Goal: Task Accomplishment & Management: Use online tool/utility

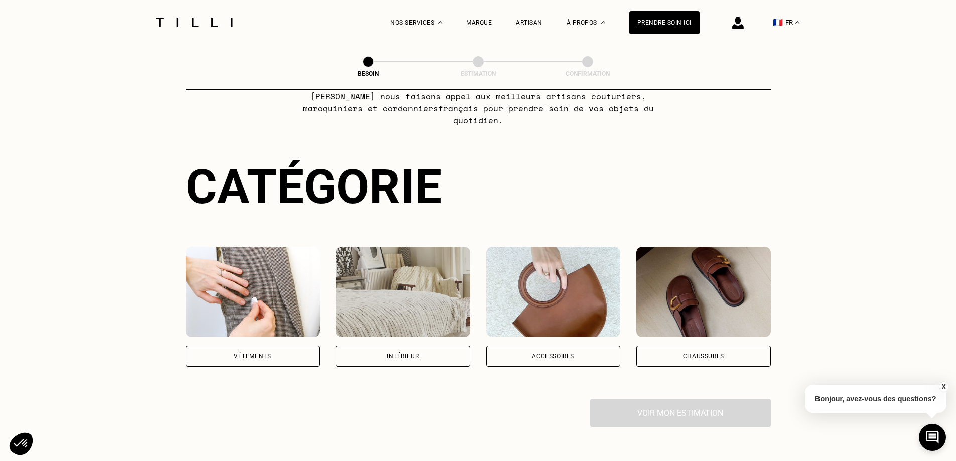
scroll to position [100, 0]
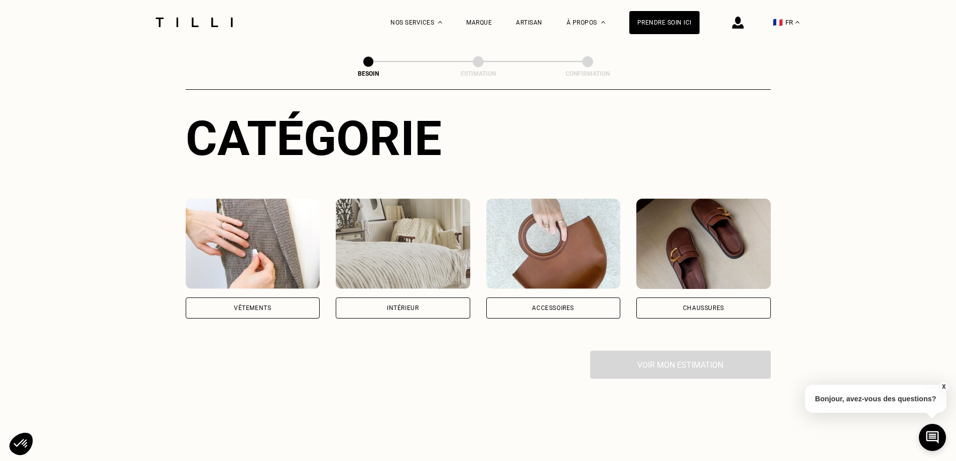
click at [545, 305] on div "Accessoires" at bounding box center [553, 308] width 42 height 6
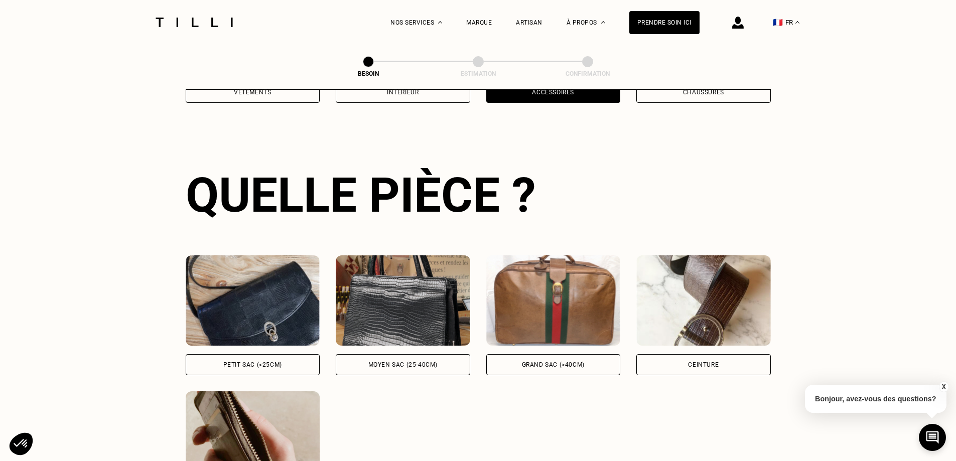
scroll to position [328, 0]
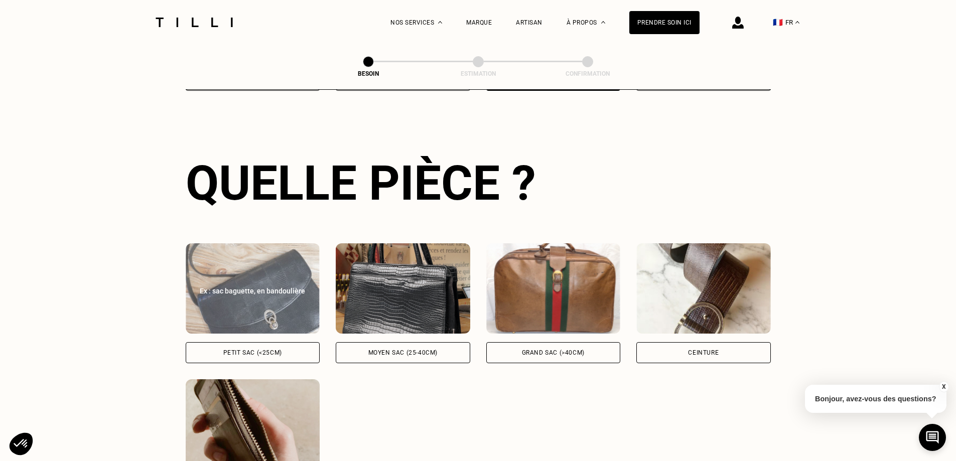
click at [245, 350] on div "Petit sac (<25cm)" at bounding box center [252, 353] width 59 height 6
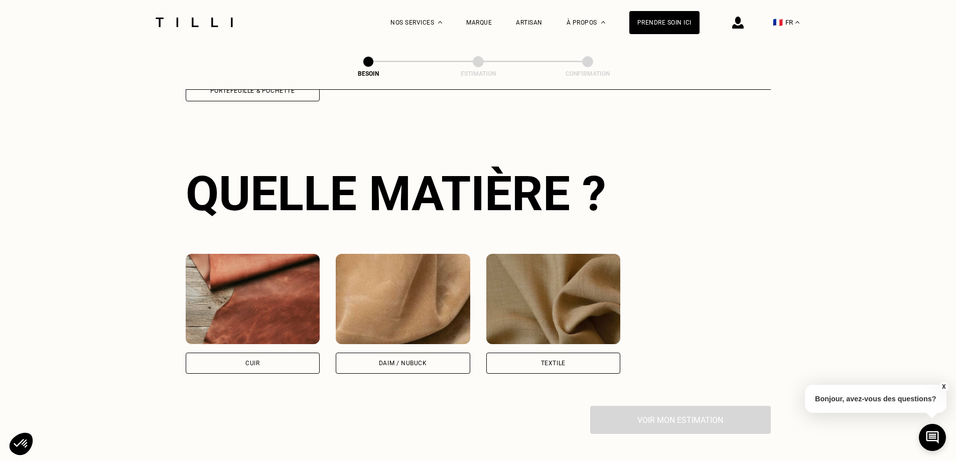
scroll to position [739, 0]
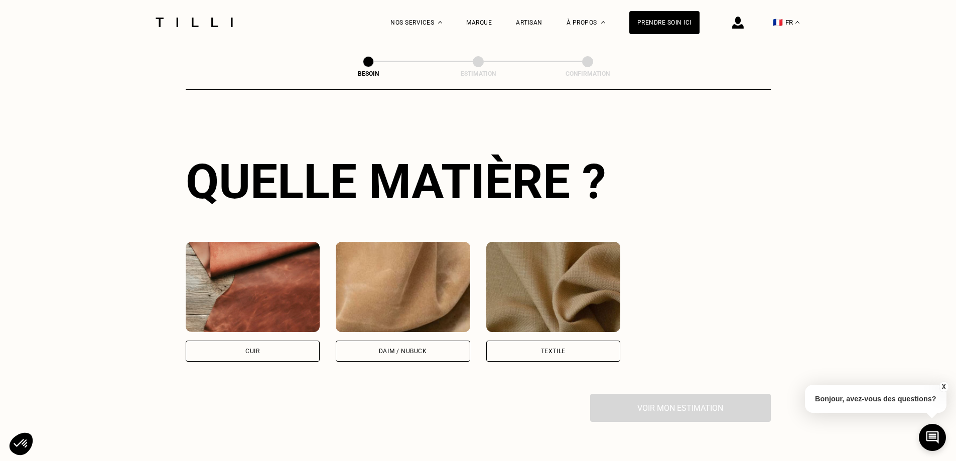
click at [258, 348] on div "Cuir" at bounding box center [253, 351] width 14 height 6
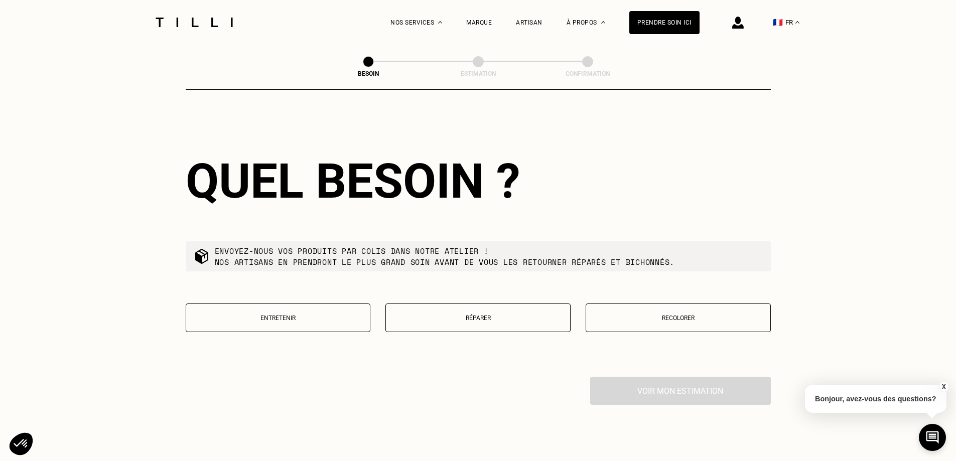
scroll to position [1013, 0]
click at [486, 314] on p "Réparer" at bounding box center [478, 317] width 174 height 7
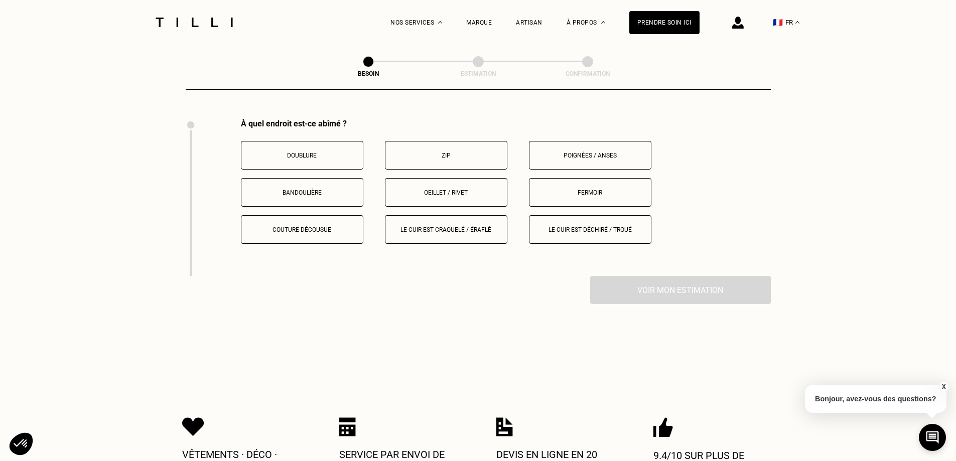
scroll to position [1270, 0]
click at [309, 152] on p "Doublure" at bounding box center [302, 155] width 111 height 7
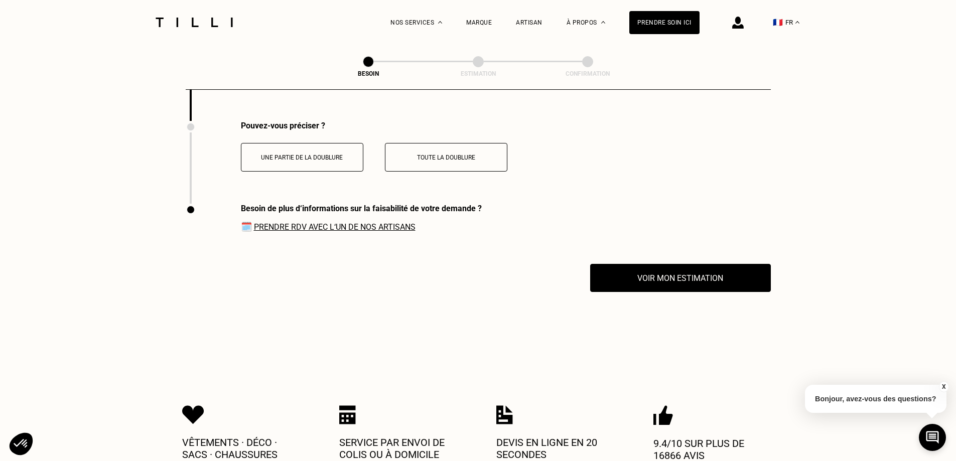
scroll to position [1427, 0]
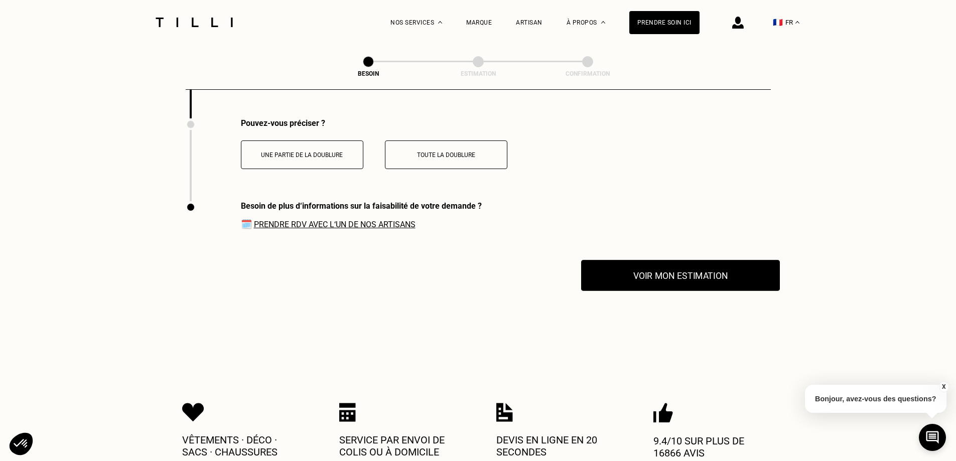
click at [677, 277] on button "Voir mon estimation" at bounding box center [680, 275] width 199 height 31
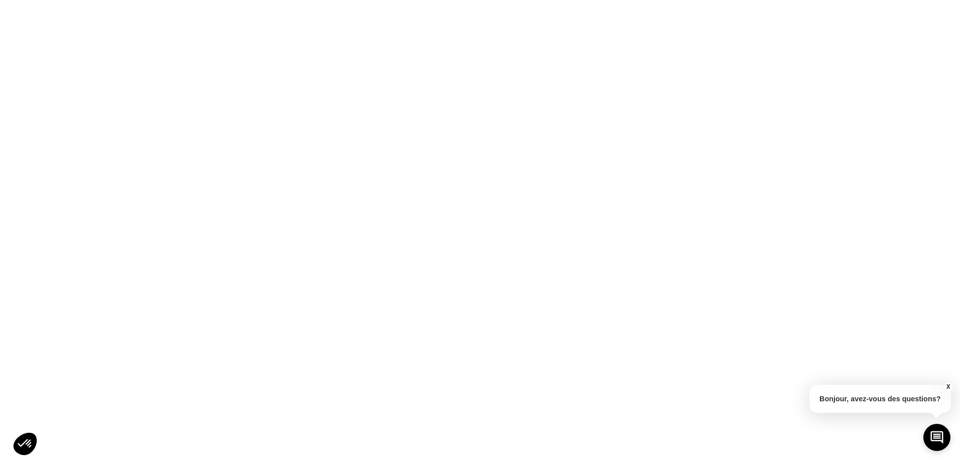
scroll to position [0, 0]
click at [953, 387] on button "X" at bounding box center [951, 387] width 10 height 11
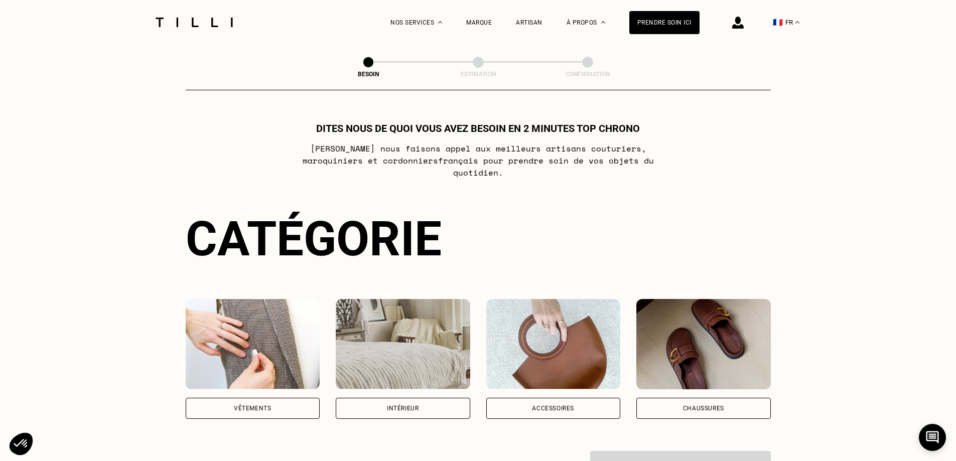
scroll to position [556, 0]
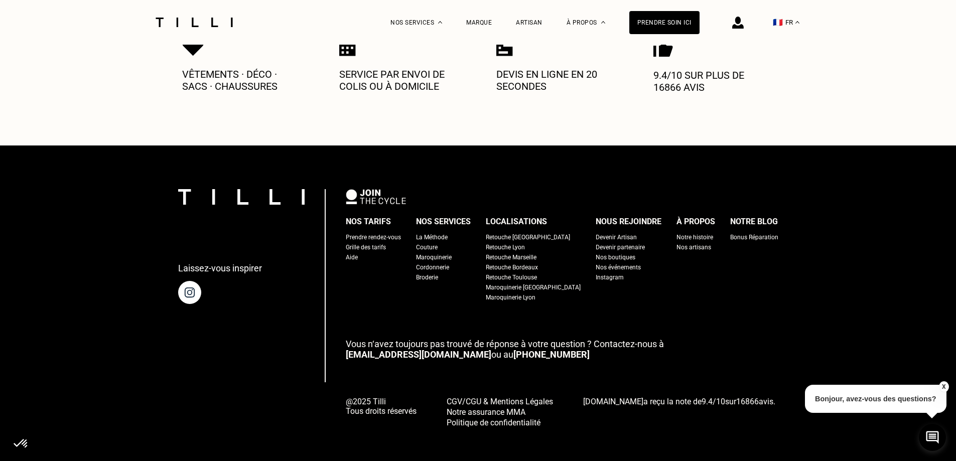
click at [527, 68] on p "Devis en ligne en 20 secondes" at bounding box center [557, 80] width 120 height 24
click at [415, 101] on span "Maroquinerie" at bounding box center [420, 102] width 43 height 7
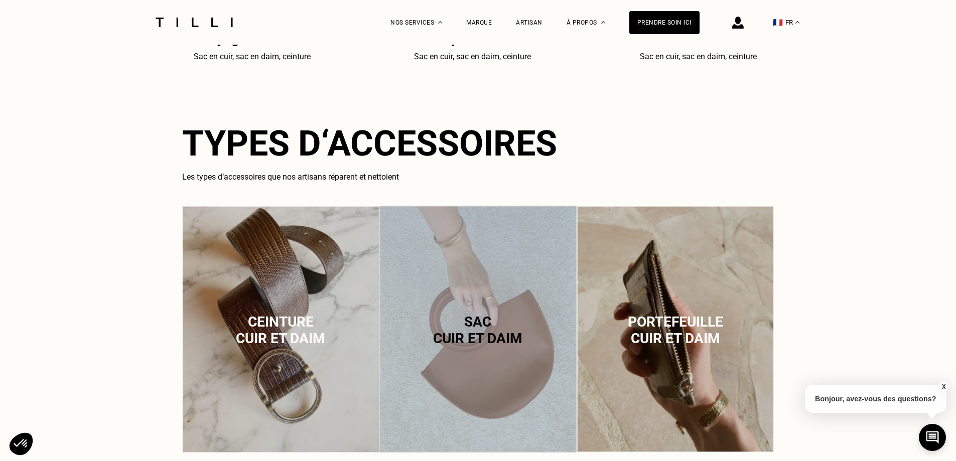
scroll to position [653, 0]
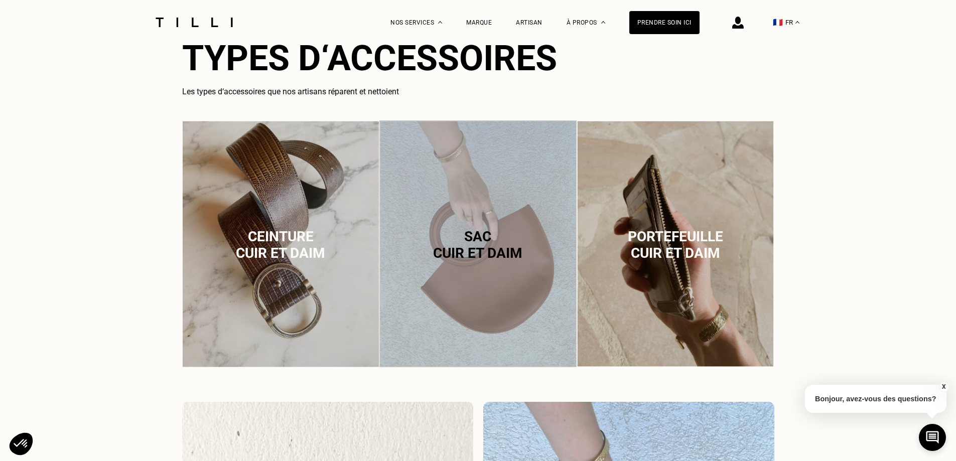
click at [447, 296] on div "Sac cuir et daim" at bounding box center [478, 245] width 197 height 250
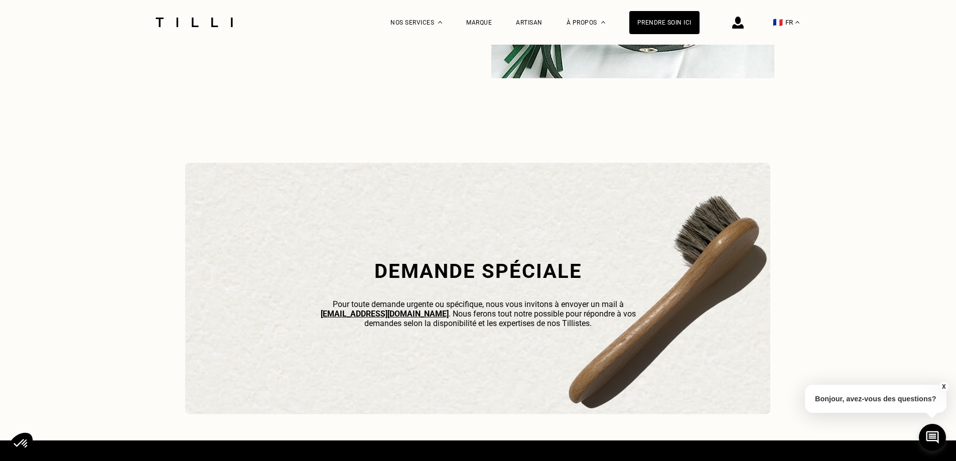
scroll to position [3076, 0]
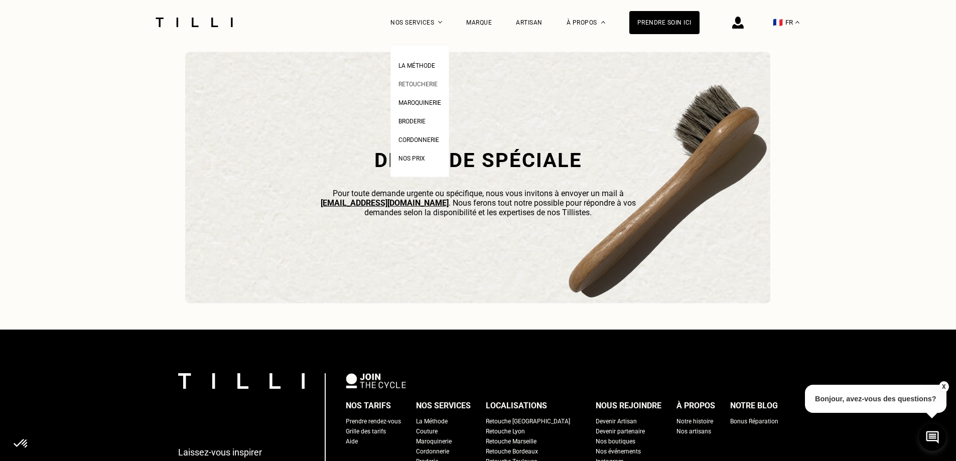
click at [433, 81] on span "Retoucherie" at bounding box center [418, 84] width 39 height 7
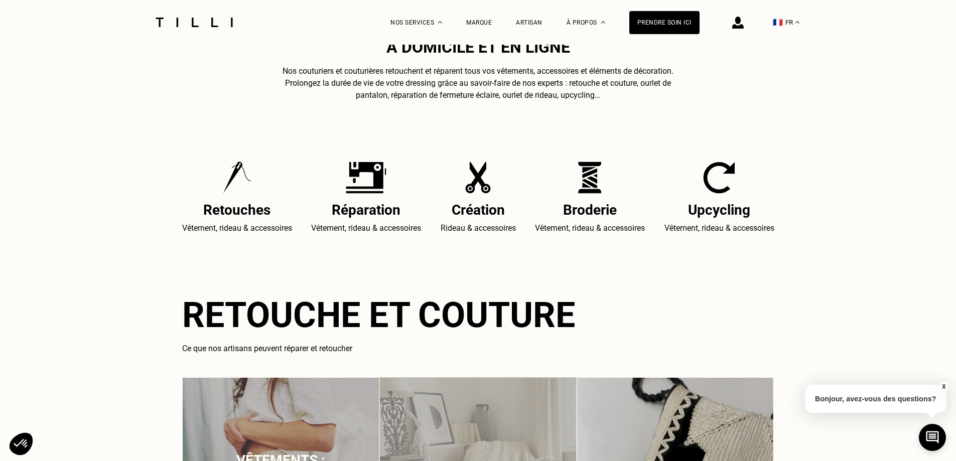
scroll to position [402, 0]
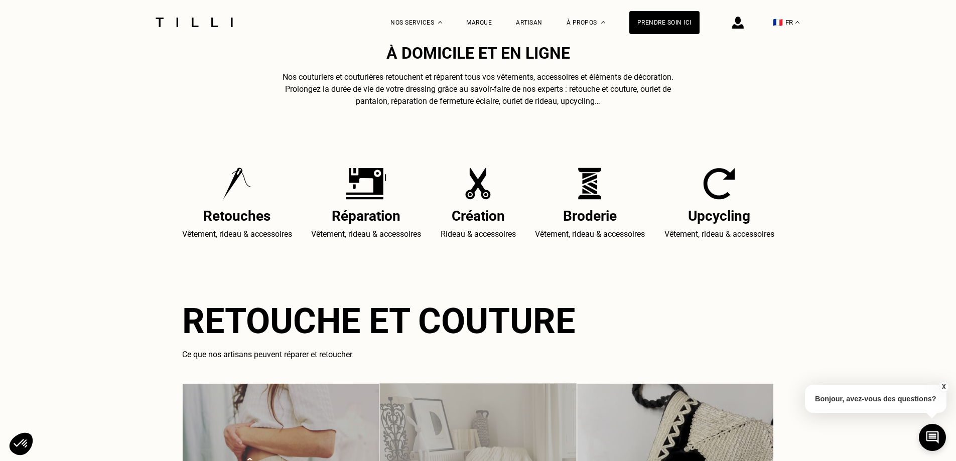
click at [176, 25] on img at bounding box center [194, 23] width 84 height 10
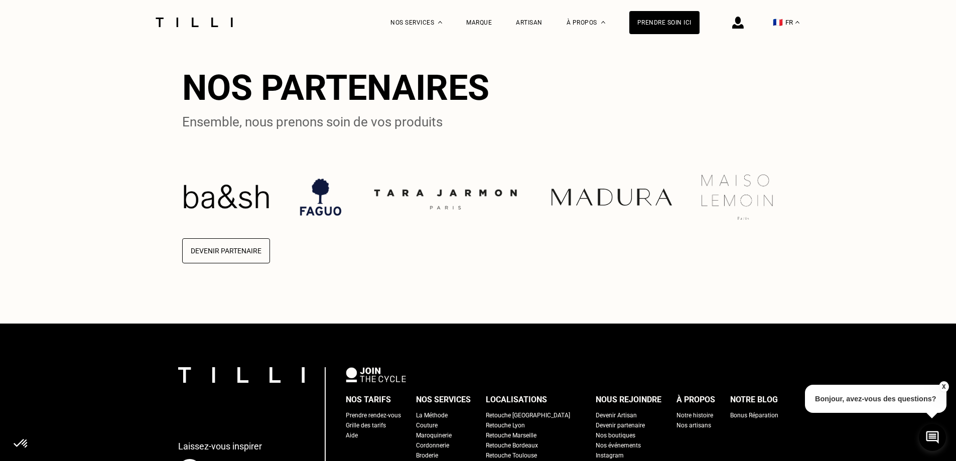
scroll to position [2510, 0]
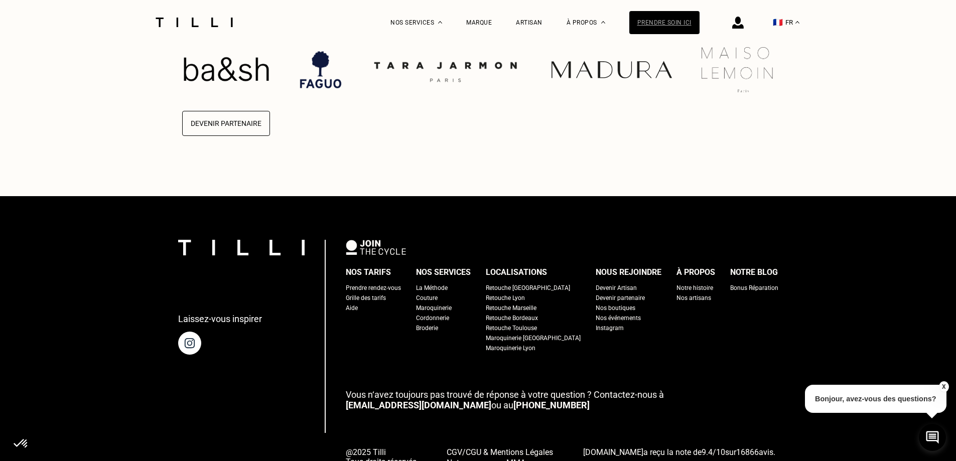
click at [658, 25] on div "Prendre soin ici" at bounding box center [665, 22] width 70 height 23
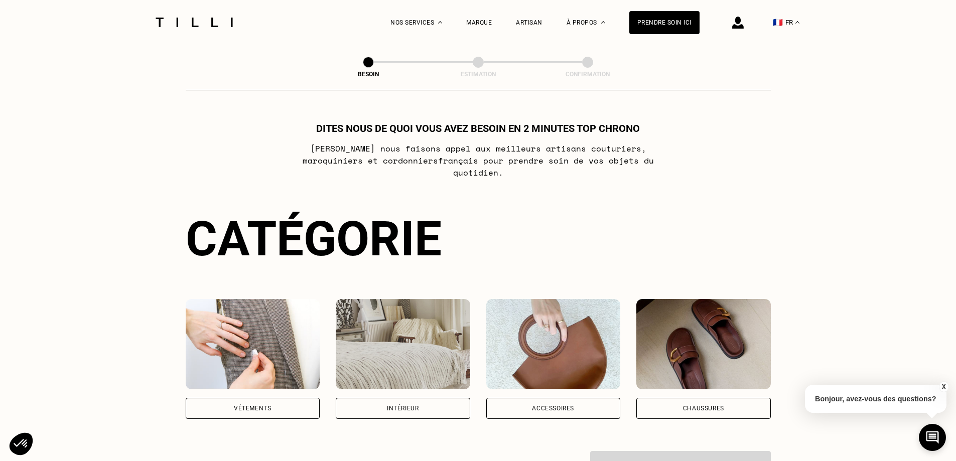
click at [551, 350] on img at bounding box center [553, 344] width 135 height 90
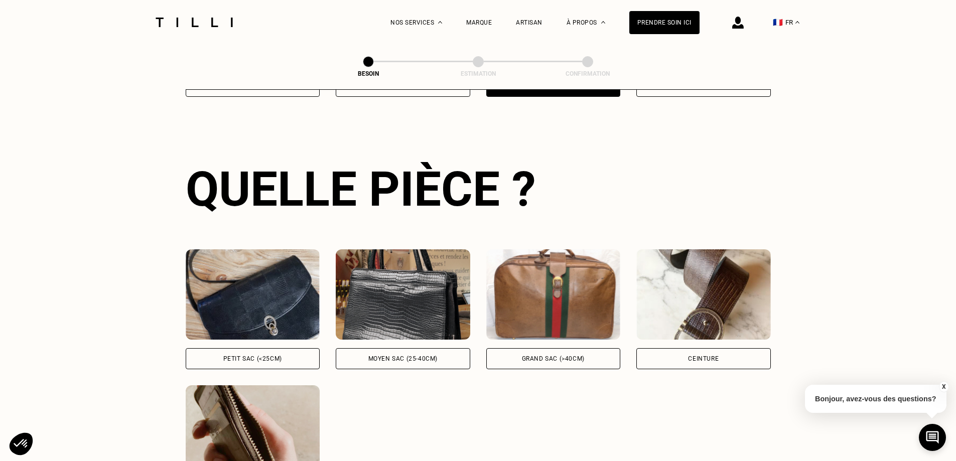
scroll to position [328, 0]
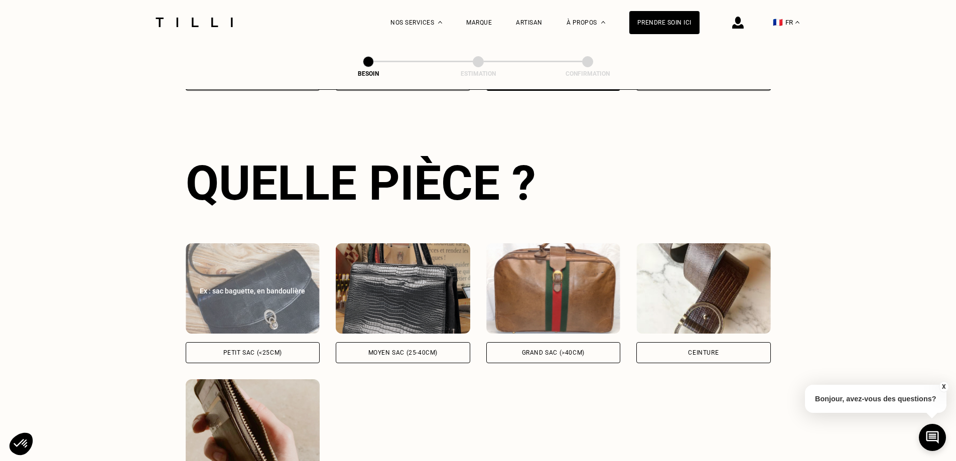
click at [258, 298] on img at bounding box center [253, 288] width 135 height 90
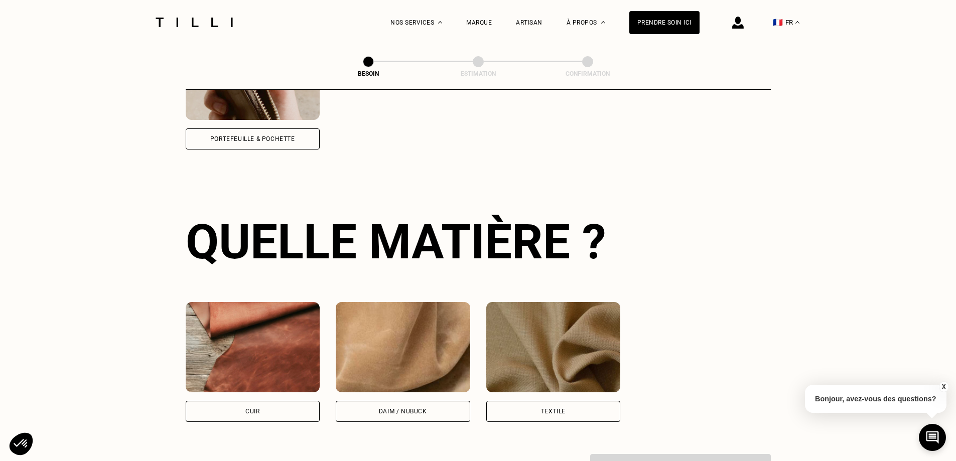
scroll to position [739, 0]
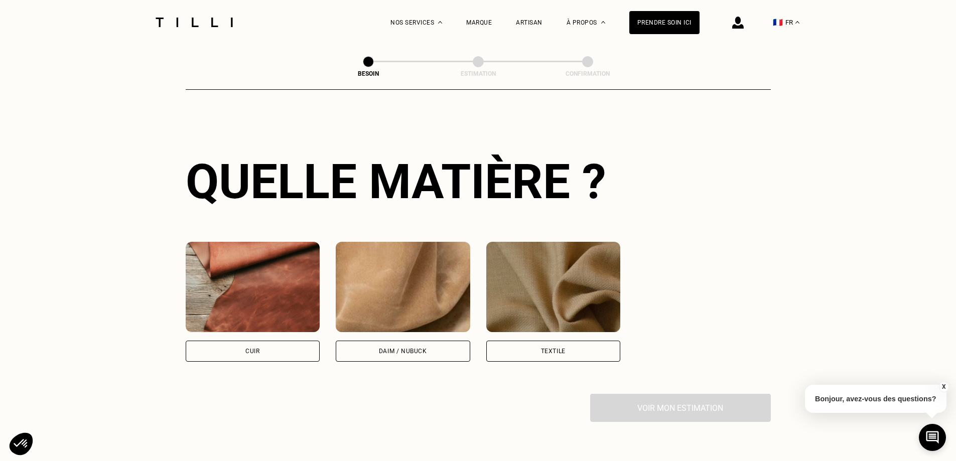
click at [260, 348] on div "Cuir" at bounding box center [253, 351] width 14 height 6
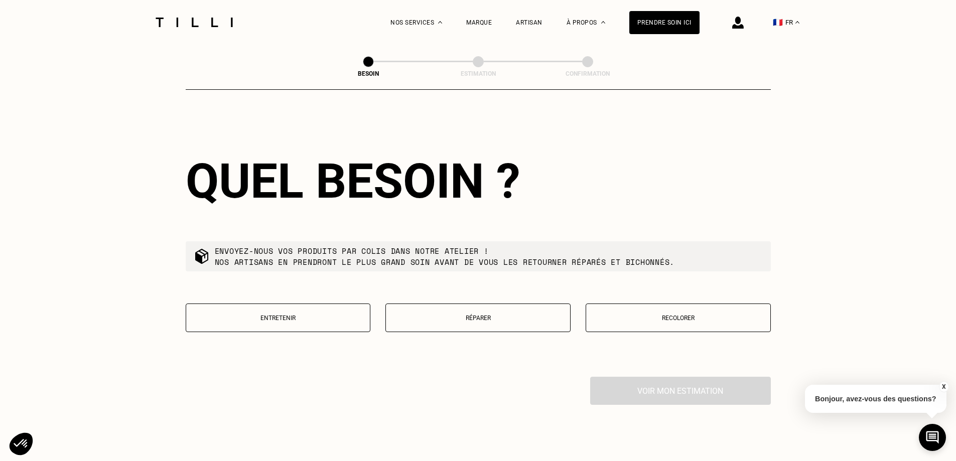
scroll to position [1013, 0]
click at [516, 316] on button "Réparer" at bounding box center [478, 317] width 185 height 29
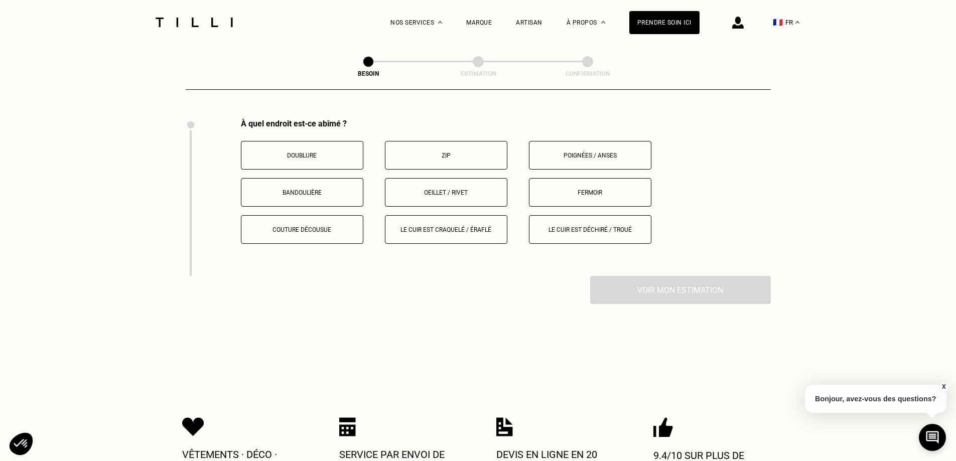
scroll to position [1270, 0]
click at [308, 152] on p "Doublure" at bounding box center [302, 155] width 111 height 7
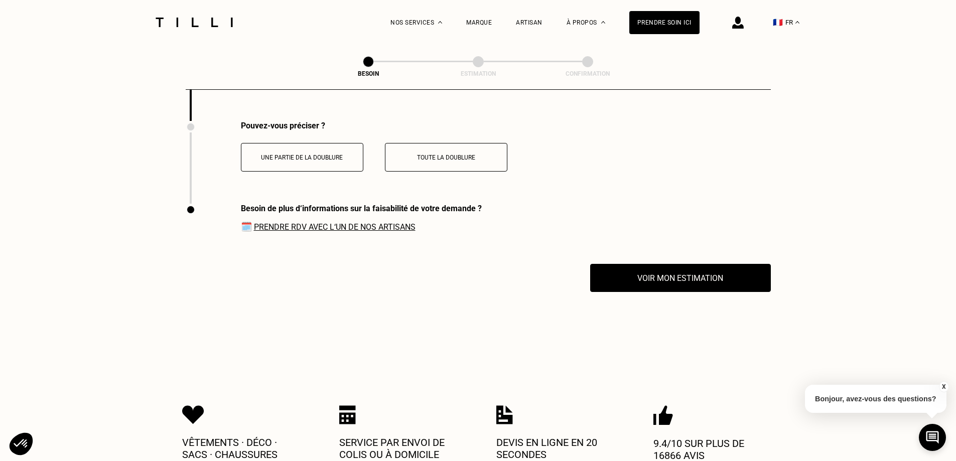
scroll to position [1427, 0]
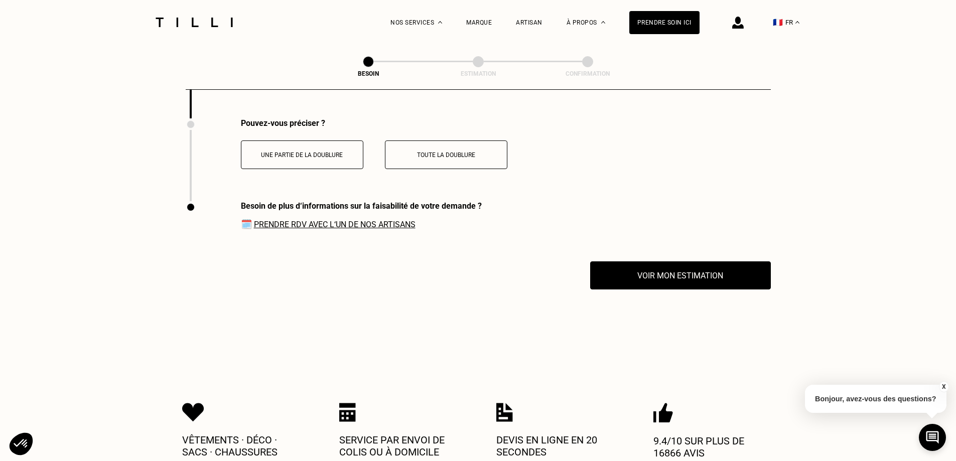
click at [438, 152] on p "Toute la doublure" at bounding box center [446, 155] width 111 height 7
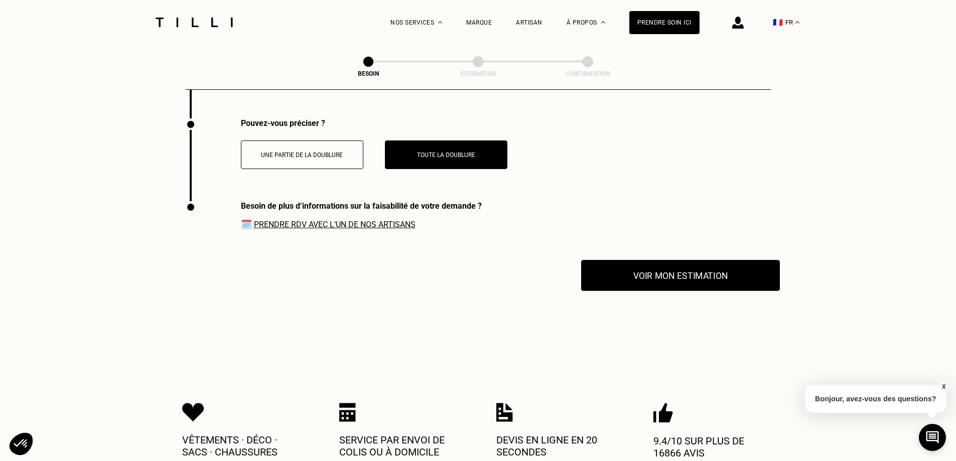
click at [673, 269] on button "Voir mon estimation" at bounding box center [680, 275] width 199 height 31
